Goal: Entertainment & Leisure: Consume media (video, audio)

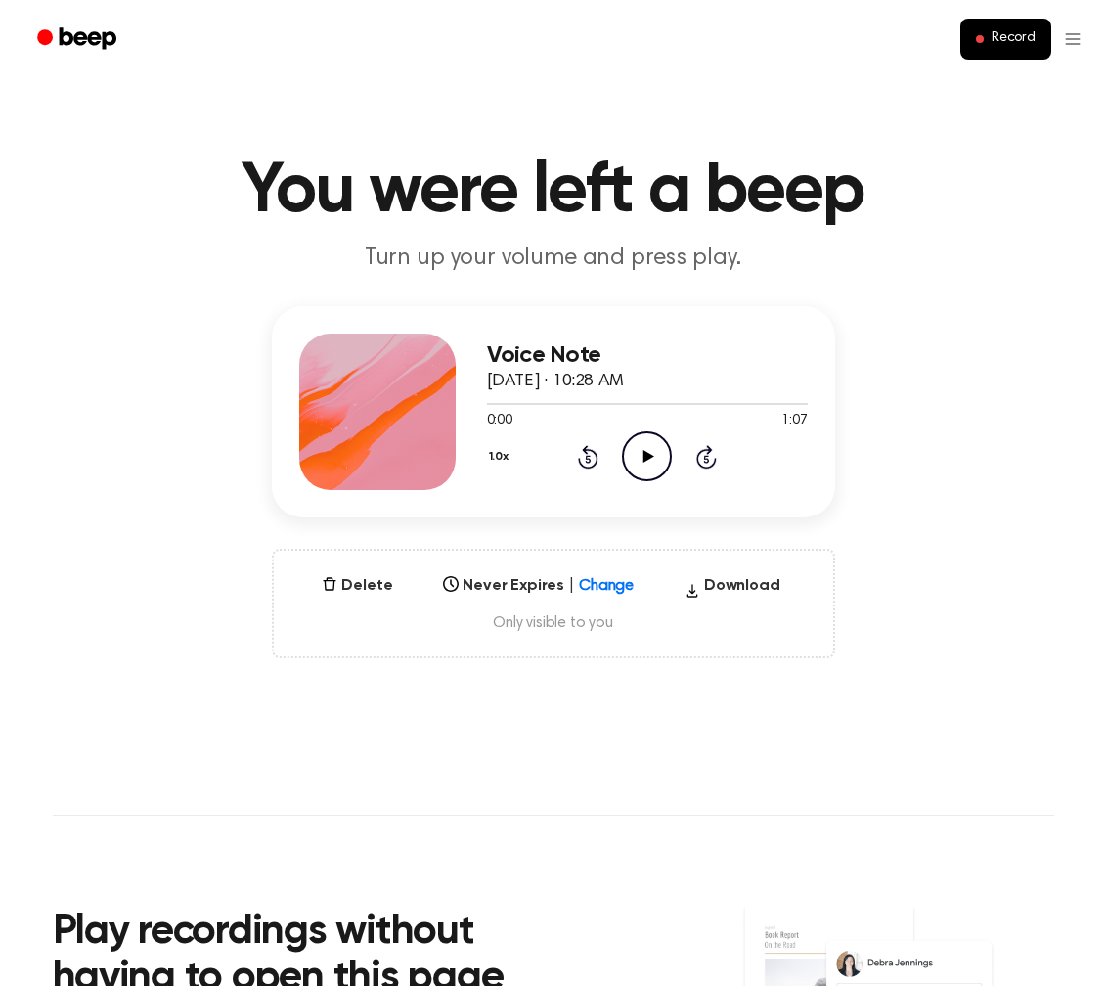
click at [645, 463] on icon "Play Audio" at bounding box center [647, 456] width 50 height 50
click at [656, 465] on icon "Pause Audio" at bounding box center [647, 456] width 50 height 50
click at [649, 462] on icon "Play Audio" at bounding box center [647, 456] width 50 height 50
click at [649, 462] on icon at bounding box center [647, 456] width 9 height 13
drag, startPoint x: 781, startPoint y: 409, endPoint x: 493, endPoint y: 403, distance: 287.6
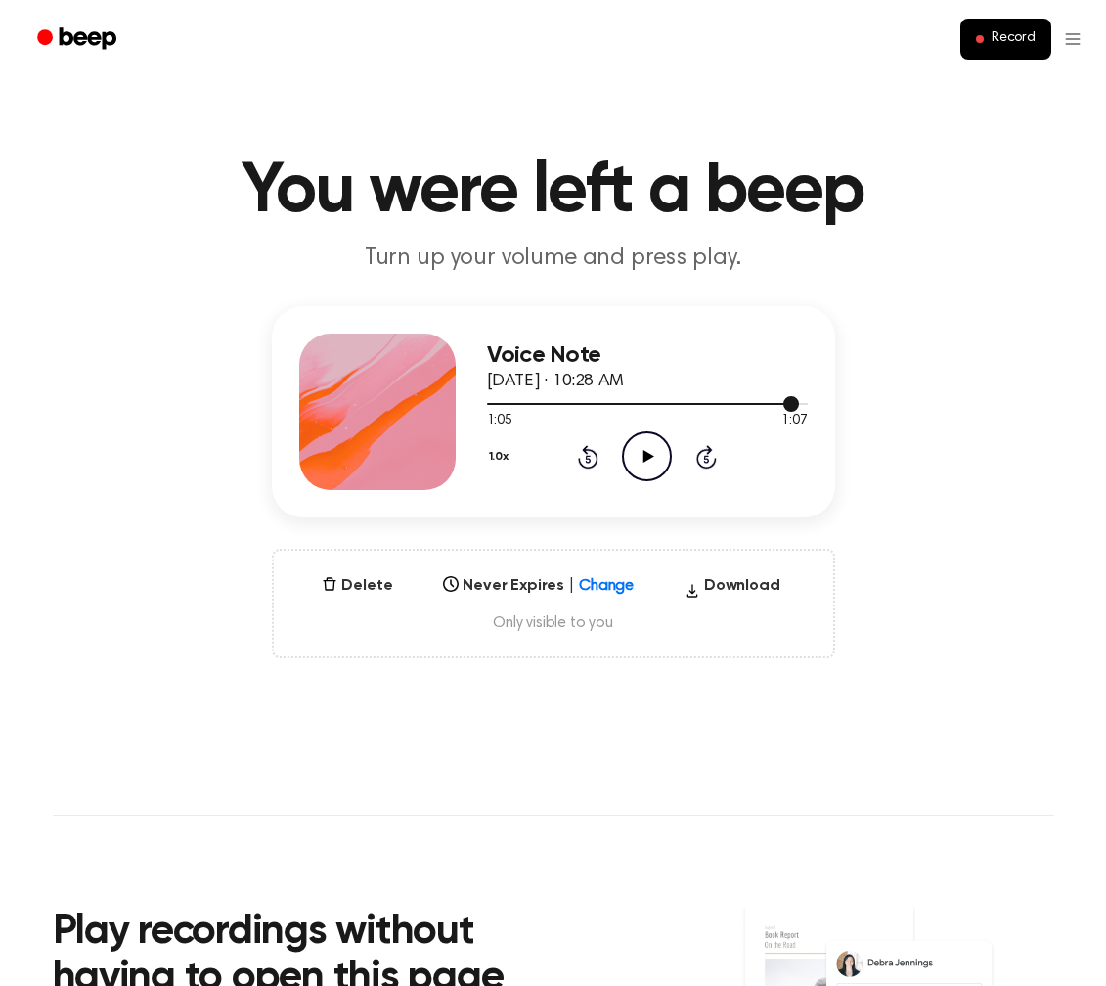
click at [491, 402] on div at bounding box center [647, 403] width 321 height 16
click at [647, 451] on icon "Play Audio" at bounding box center [647, 456] width 50 height 50
click at [645, 451] on icon at bounding box center [649, 456] width 11 height 13
click at [643, 440] on icon "Play Audio" at bounding box center [647, 456] width 50 height 50
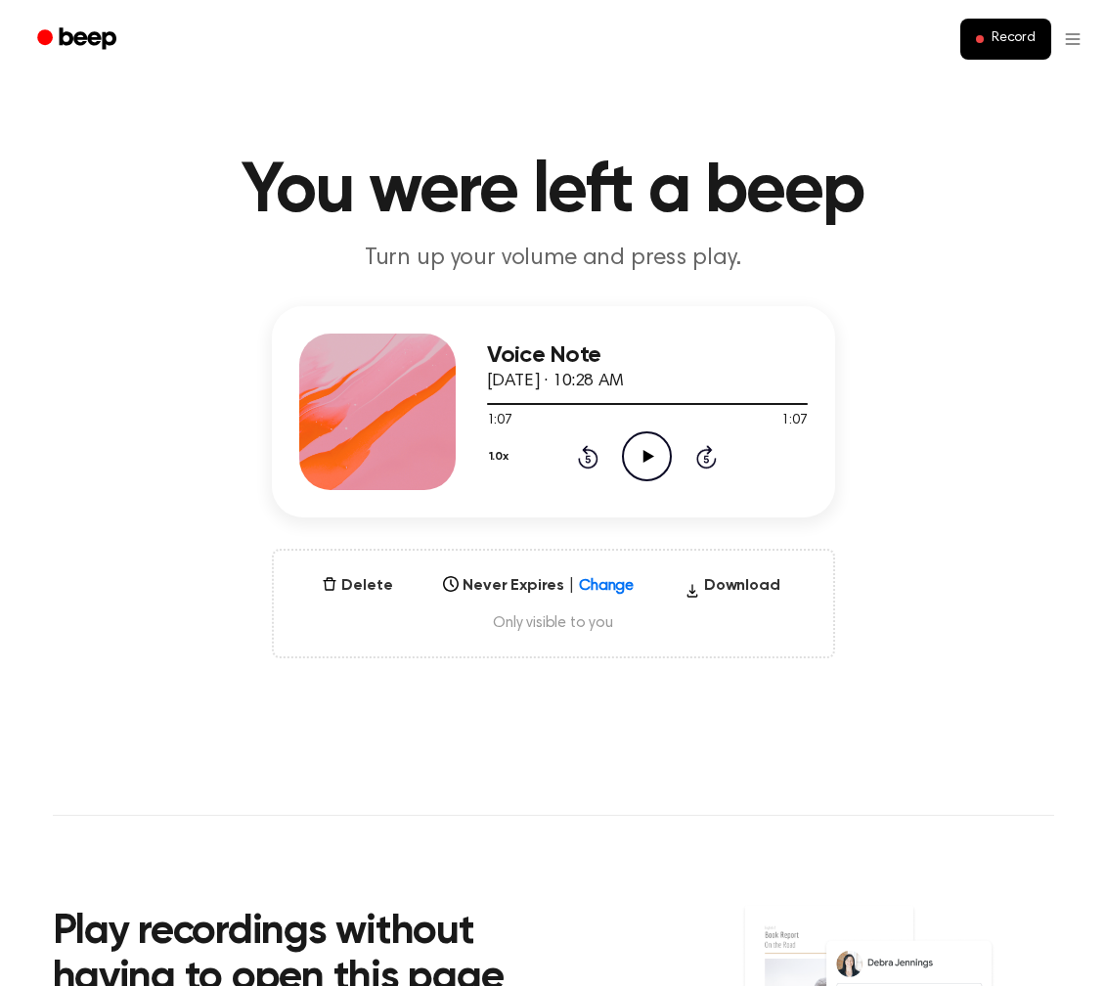
click at [645, 462] on icon "Play Audio" at bounding box center [647, 456] width 50 height 50
